Goal: Information Seeking & Learning: Find specific fact

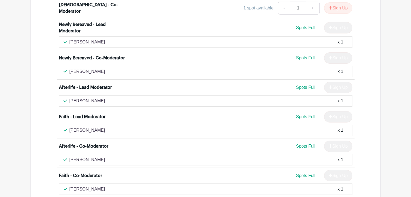
scroll to position [1900, 0]
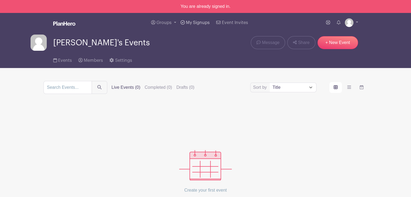
click at [199, 23] on span "My Signups" at bounding box center [198, 23] width 24 height 4
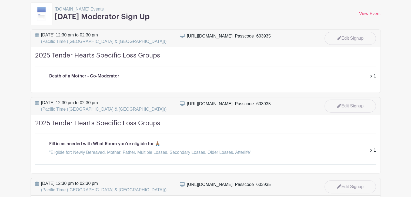
scroll to position [81, 0]
click at [84, 100] on span "[DATE] 12:30 pm to 02:30 pm (Pacific Time (US & [GEOGRAPHIC_DATA]))" at bounding box center [104, 105] width 126 height 13
click at [58, 118] on div "2025 Tender Hearts Specific Loss Groups Fill in as needed with What Room you're…" at bounding box center [206, 144] width 350 height 58
click at [35, 101] on icon at bounding box center [37, 103] width 4 height 4
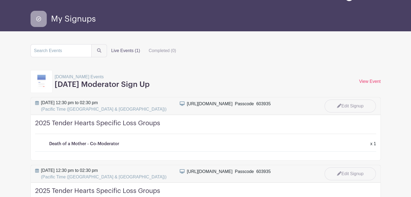
scroll to position [0, 0]
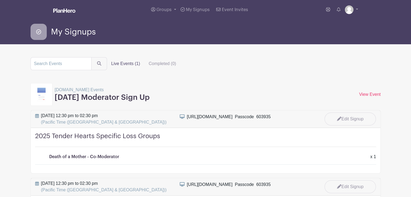
click at [118, 62] on label "Live Events (1)" at bounding box center [126, 63] width 38 height 11
click at [0, 0] on input "Live Events (1)" at bounding box center [0, 0] width 0 height 0
click at [125, 63] on label "Live Events (1)" at bounding box center [126, 63] width 38 height 11
click at [0, 0] on input "Live Events (1)" at bounding box center [0, 0] width 0 height 0
click at [74, 91] on p "[DOMAIN_NAME] Events" at bounding box center [102, 90] width 95 height 6
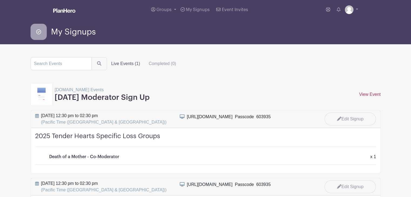
click at [380, 94] on link "View Event" at bounding box center [370, 94] width 22 height 5
click at [370, 95] on link "View Event" at bounding box center [370, 94] width 22 height 5
click at [167, 6] on link "Groups" at bounding box center [163, 9] width 29 height 19
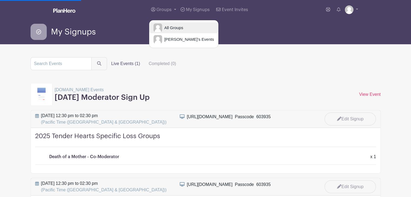
click at [178, 29] on span "All Groups" at bounding box center [172, 28] width 21 height 6
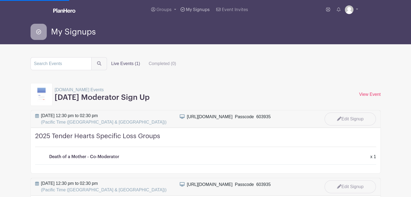
click at [194, 10] on span "My Signups" at bounding box center [198, 10] width 24 height 4
click at [197, 118] on div "[URL][DOMAIN_NAME]  Passcode 603935" at bounding box center [229, 117] width 84 height 6
click at [184, 118] on icon at bounding box center [182, 117] width 5 height 4
click at [193, 118] on div "[URL][DOMAIN_NAME]  Passcode 603935" at bounding box center [229, 117] width 84 height 6
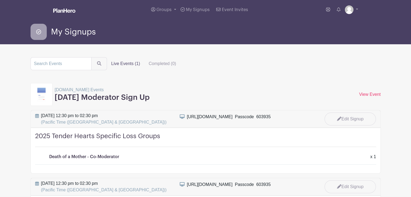
click at [186, 116] on div "[URL][DOMAIN_NAME]  Passcode 603935" at bounding box center [249, 119] width 138 height 11
drag, startPoint x: 187, startPoint y: 117, endPoint x: 229, endPoint y: 117, distance: 42.4
click at [229, 117] on div "[URL][DOMAIN_NAME]  Passcode 603935" at bounding box center [229, 117] width 84 height 6
click at [191, 115] on div "[URL][DOMAIN_NAME]  Passcode 603935" at bounding box center [229, 117] width 84 height 6
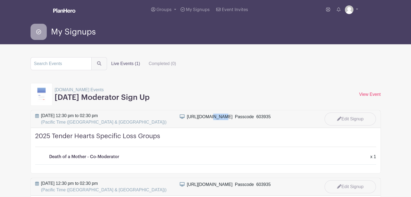
click at [191, 115] on div "[URL][DOMAIN_NAME]  Passcode 603935" at bounding box center [229, 117] width 84 height 6
click at [196, 117] on div "[URL][DOMAIN_NAME]  Passcode 603935" at bounding box center [229, 117] width 84 height 6
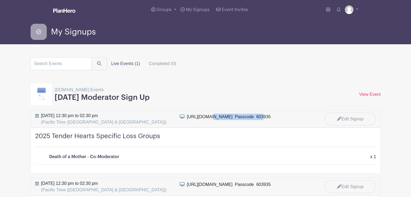
drag, startPoint x: 187, startPoint y: 117, endPoint x: 229, endPoint y: 115, distance: 42.2
click at [229, 115] on div "[URL][DOMAIN_NAME]  Passcode 603935" at bounding box center [229, 117] width 84 height 6
copy div "[URL][DOMAIN_NAME]"
